Goal: Information Seeking & Learning: Learn about a topic

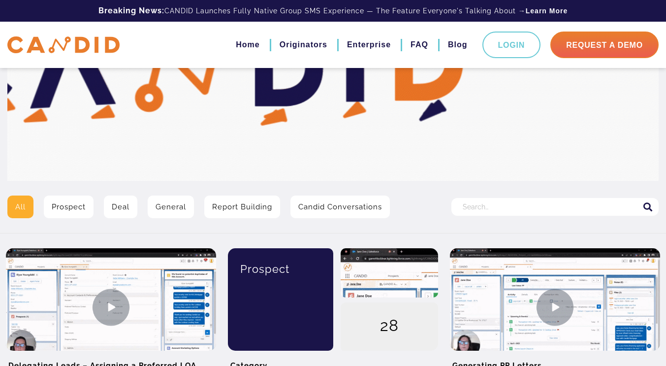
scroll to position [99, 0]
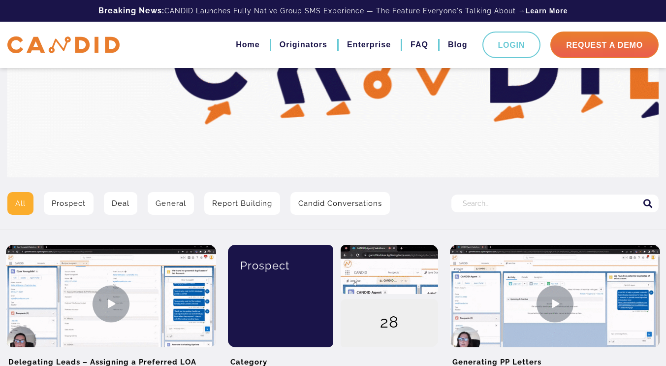
click at [501, 201] on input "Search for:" at bounding box center [555, 204] width 207 height 18
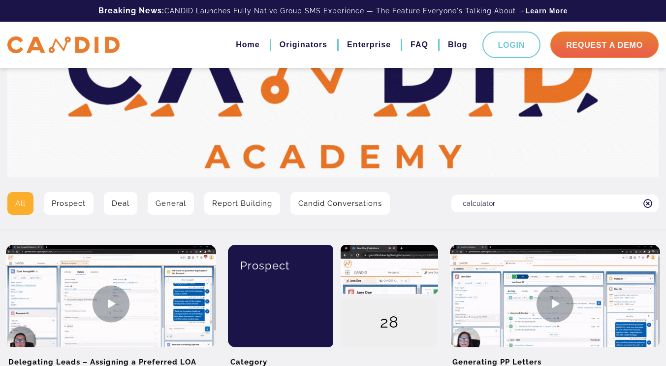
type input "calculator"
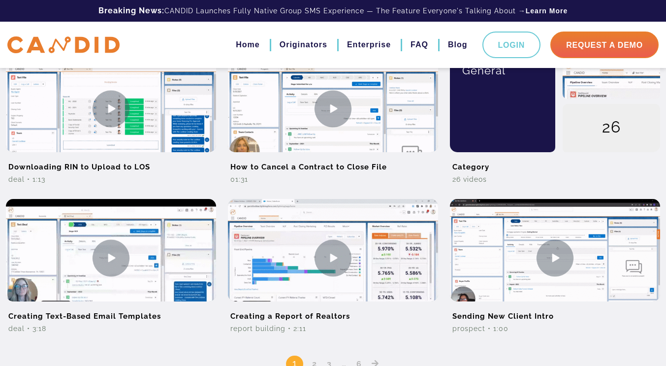
scroll to position [788, 0]
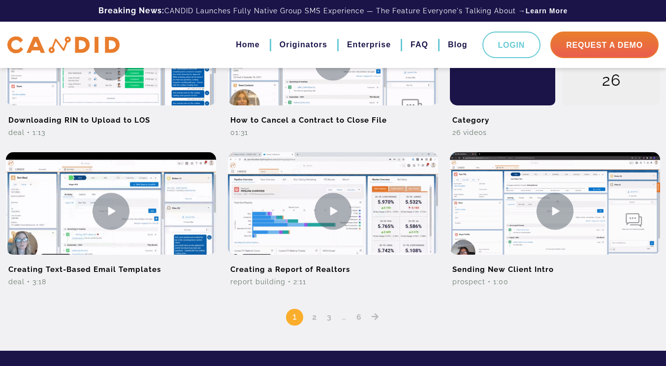
click at [315, 317] on link "2" at bounding box center [315, 316] width 12 height 9
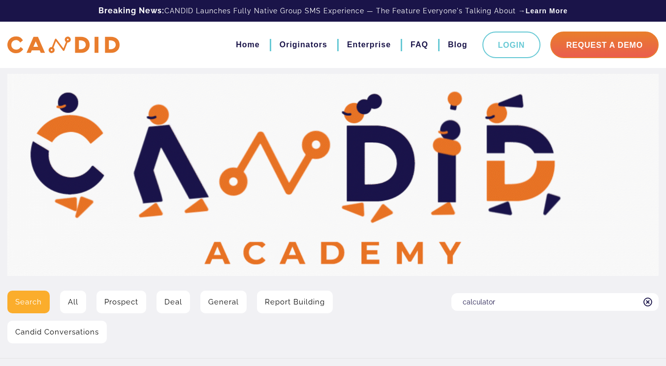
click at [26, 300] on div "Search All Prospect Deal General Report Building Candid Conversations" at bounding box center [222, 321] width 444 height 60
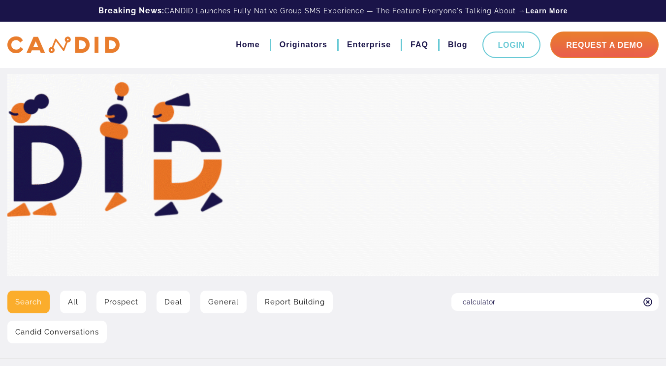
drag, startPoint x: 529, startPoint y: 299, endPoint x: 449, endPoint y: 296, distance: 79.9
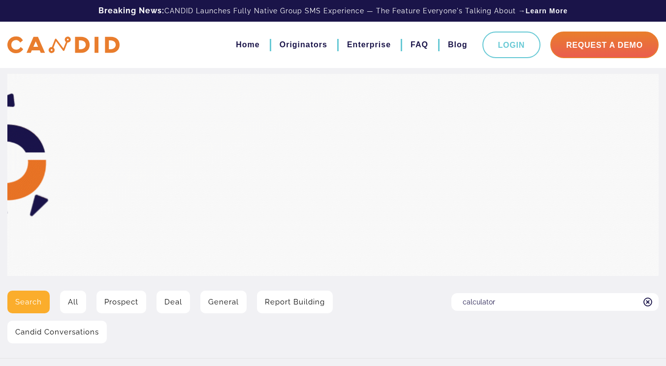
click at [449, 296] on div "Search for: calculator" at bounding box center [555, 321] width 222 height 60
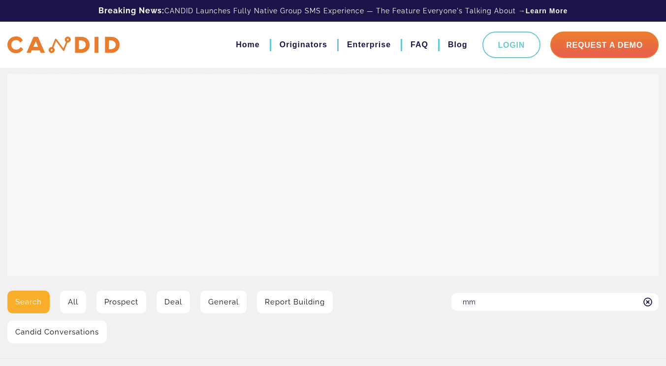
type input "m"
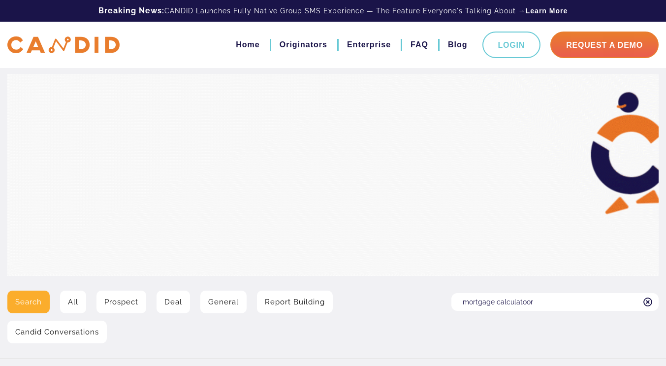
type input "mortgage calculatoor"
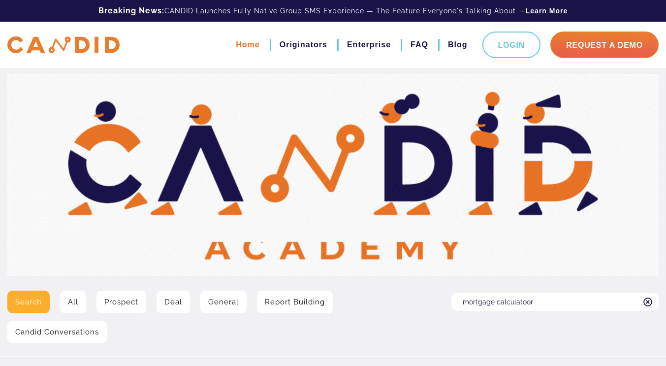
click at [255, 46] on link "Home" at bounding box center [248, 44] width 24 height 17
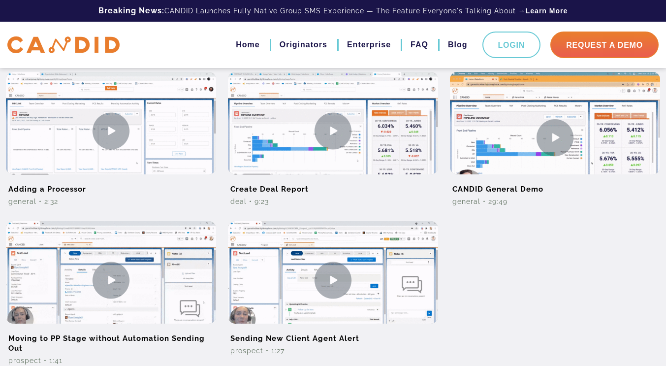
scroll to position [837, 0]
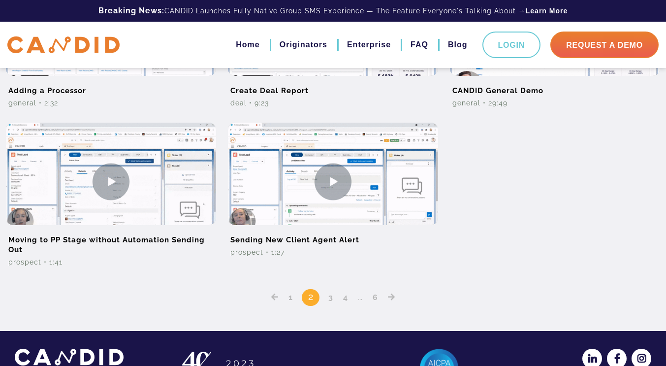
click at [332, 300] on link "3" at bounding box center [331, 297] width 12 height 9
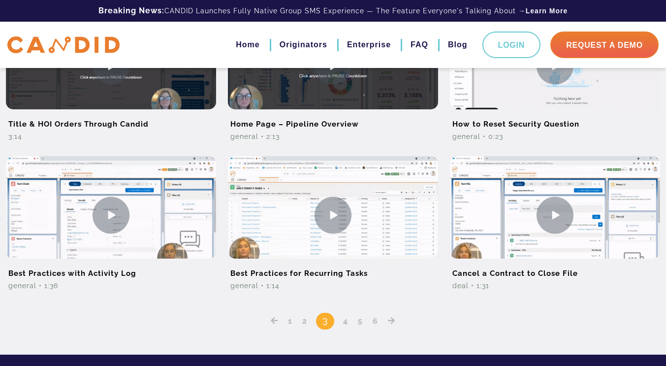
scroll to position [640, 0]
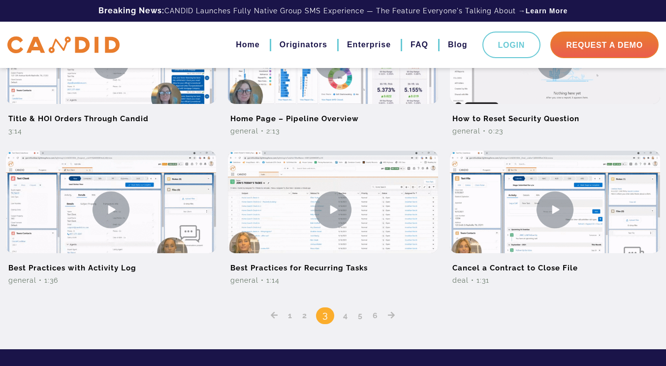
click at [347, 318] on link "4" at bounding box center [346, 315] width 12 height 9
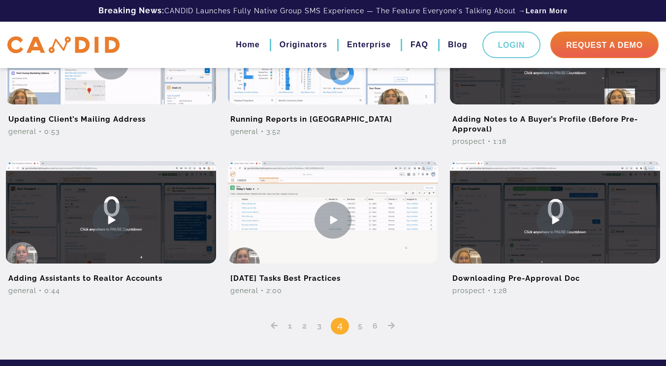
scroll to position [690, 0]
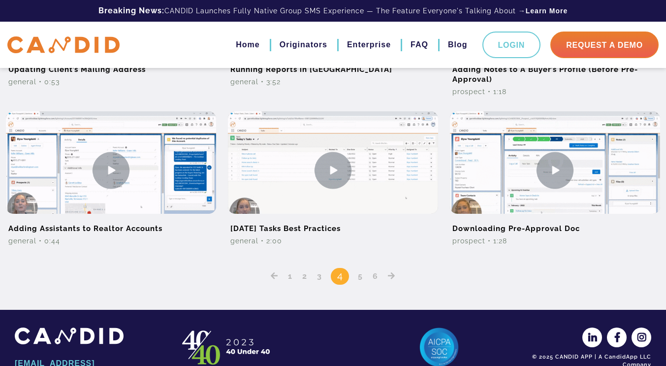
click at [359, 278] on link "5" at bounding box center [361, 275] width 12 height 9
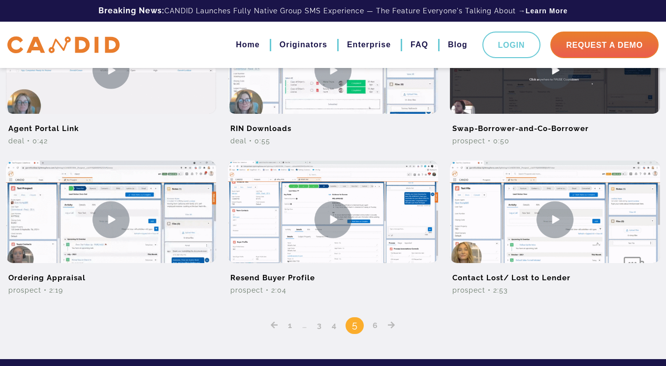
scroll to position [690, 0]
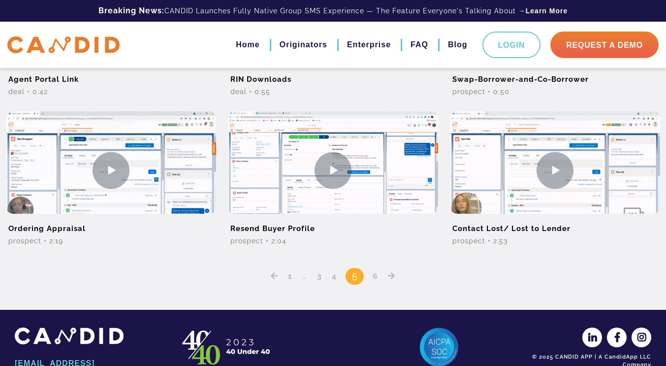
click at [375, 274] on link "6" at bounding box center [375, 275] width 12 height 9
